Goal: Task Accomplishment & Management: Use online tool/utility

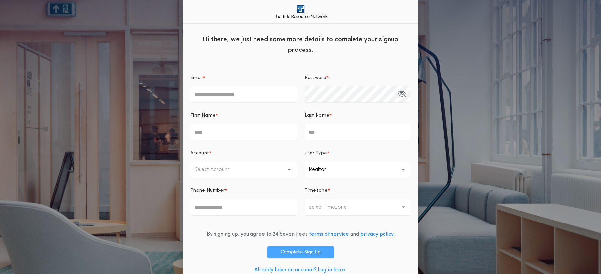
scroll to position [16, 0]
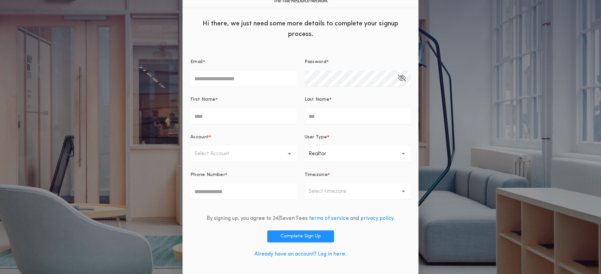
click at [317, 253] on link "Already have an account? Log in here." at bounding box center [300, 253] width 92 height 5
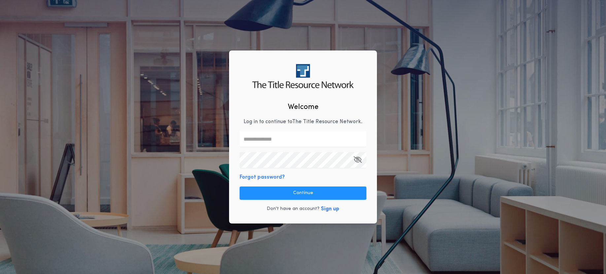
click at [283, 140] on input "text" at bounding box center [303, 139] width 127 height 16
type input "**********"
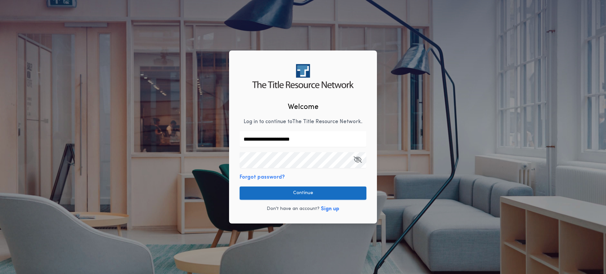
click at [280, 193] on button "Continue" at bounding box center [303, 192] width 127 height 13
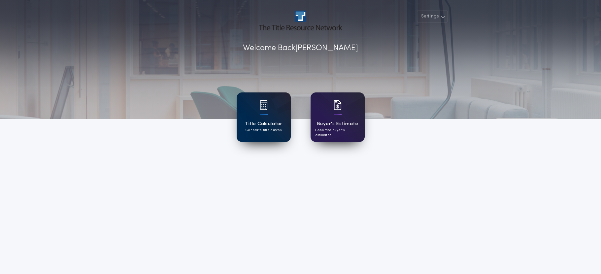
click at [263, 119] on div "Title Calculator Generate title quotes" at bounding box center [264, 116] width 54 height 49
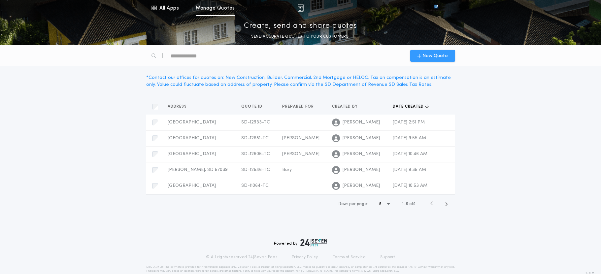
click at [423, 57] on span "New Quote" at bounding box center [432, 55] width 31 height 7
click at [430, 57] on span "New Quote" at bounding box center [434, 55] width 25 height 7
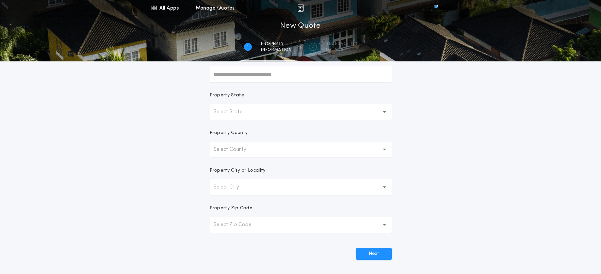
scroll to position [99, 0]
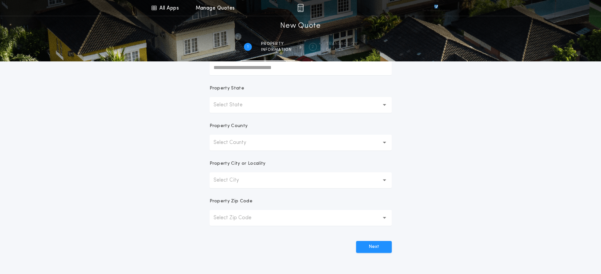
click at [283, 108] on button "Select State" at bounding box center [301, 105] width 182 height 16
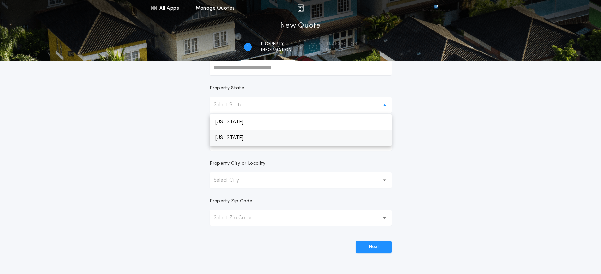
click at [243, 139] on p "South Dakota" at bounding box center [301, 138] width 182 height 16
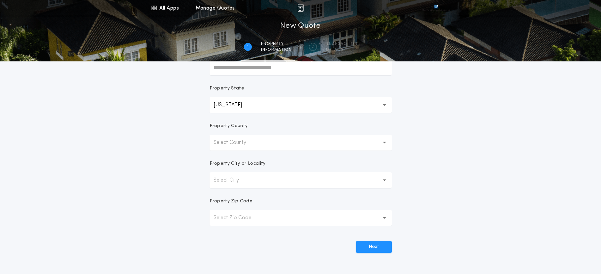
click at [264, 142] on button "Select County" at bounding box center [301, 143] width 182 height 16
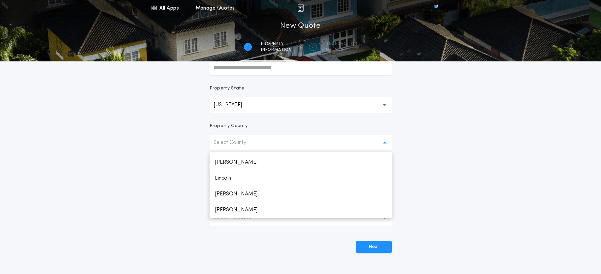
scroll to position [627, 0]
drag, startPoint x: 227, startPoint y: 169, endPoint x: 171, endPoint y: 180, distance: 57.1
click at [227, 169] on p "Lincoln" at bounding box center [301, 166] width 182 height 16
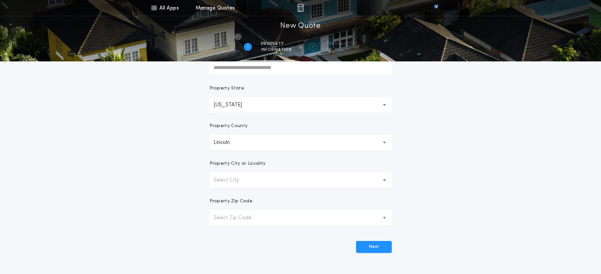
click at [170, 181] on div "All Apps Title Calculator Buyer's Estimate Menu All Apps Manage Quotes 1 /2 New…" at bounding box center [300, 89] width 601 height 377
click at [244, 182] on p "Select City" at bounding box center [231, 180] width 36 height 8
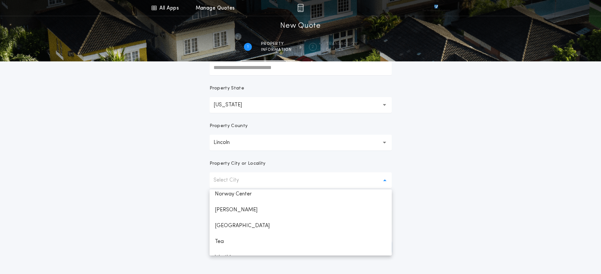
scroll to position [132, 0]
drag, startPoint x: 223, startPoint y: 243, endPoint x: 178, endPoint y: 232, distance: 46.4
click at [222, 242] on p "Tea" at bounding box center [301, 240] width 182 height 16
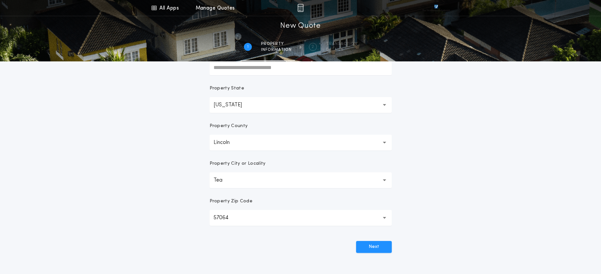
drag, startPoint x: 178, startPoint y: 232, endPoint x: 230, endPoint y: 232, distance: 51.8
click at [178, 232] on div "All Apps Title Calculator Buyer's Estimate Menu All Apps Manage Quotes 1 /2 New…" at bounding box center [300, 89] width 601 height 377
click at [375, 246] on button "Next" at bounding box center [374, 247] width 36 height 12
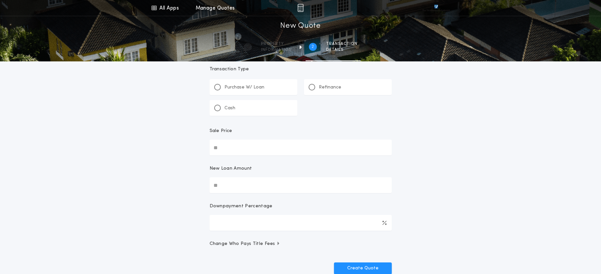
scroll to position [0, 0]
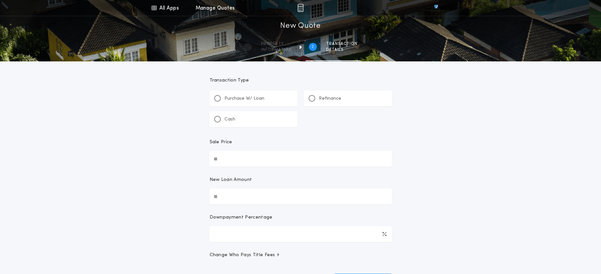
click at [326, 100] on p "Refinance" at bounding box center [330, 98] width 22 height 7
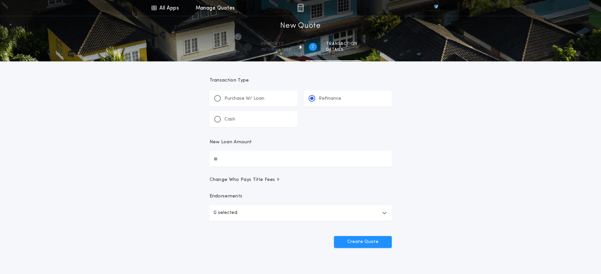
click at [263, 157] on input "New Loan Amount" at bounding box center [301, 159] width 182 height 16
type input "********"
click at [469, 136] on div "All Apps Title Calculator Buyer's Estimate Menu All Apps Manage Quotes 2 /2 New…" at bounding box center [300, 136] width 601 height 273
click at [374, 241] on button "Create Quote" at bounding box center [363, 242] width 58 height 12
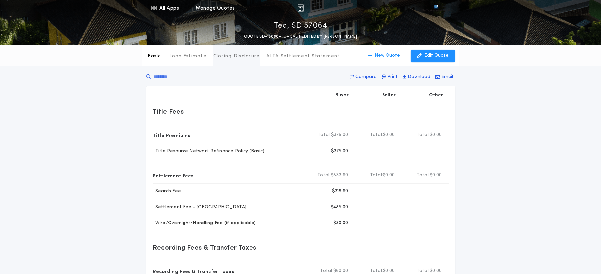
click at [233, 60] on button "Closing Disclosure" at bounding box center [236, 55] width 47 height 21
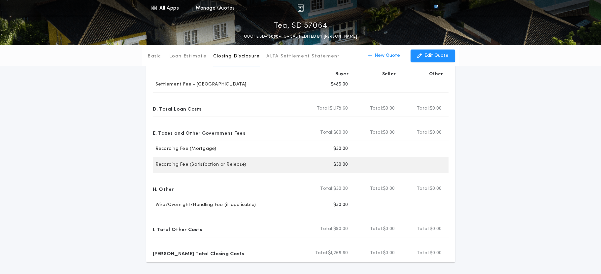
scroll to position [66, 0]
